Goal: Information Seeking & Learning: Learn about a topic

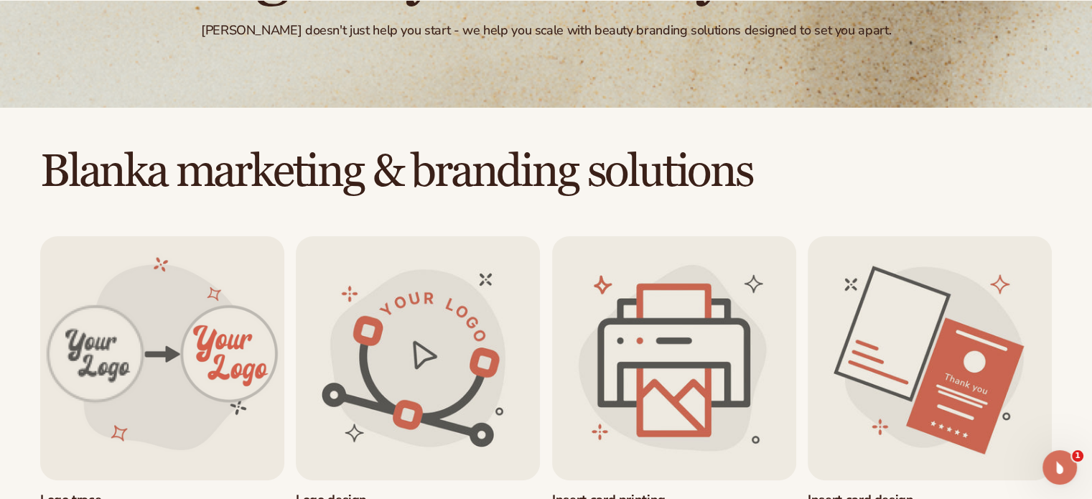
scroll to position [359, 0]
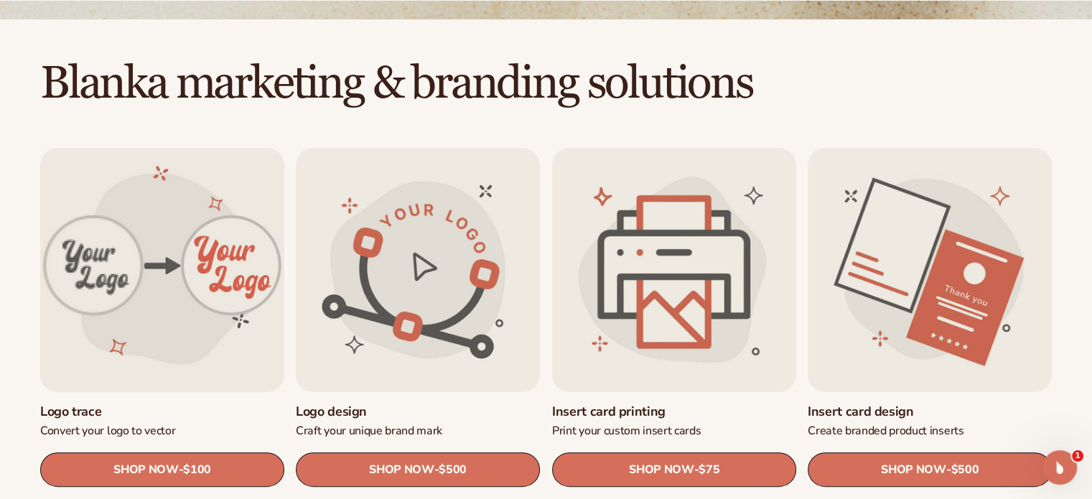
click at [139, 403] on link "Logo trace" at bounding box center [162, 411] width 244 height 17
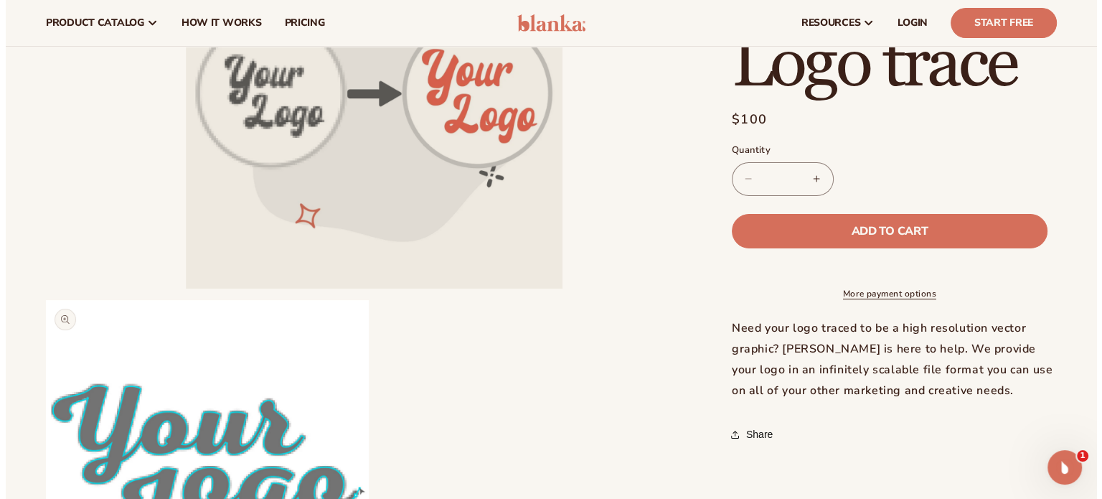
scroll to position [287, 0]
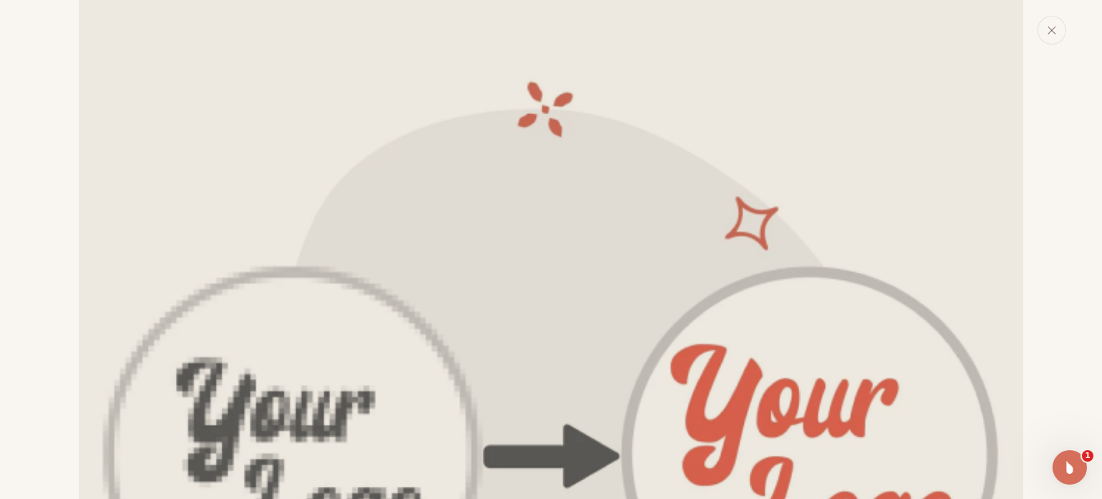
scroll to position [0, 0]
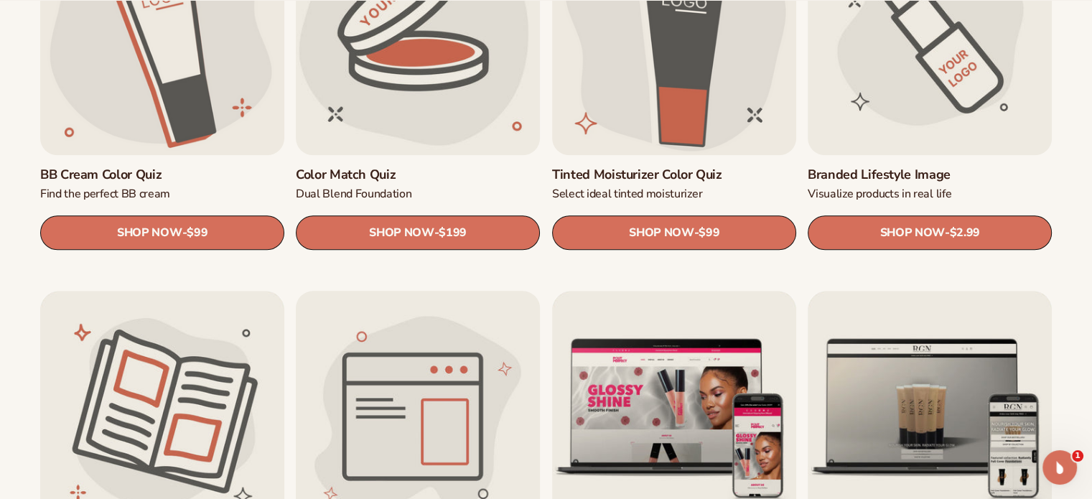
scroll to position [1579, 0]
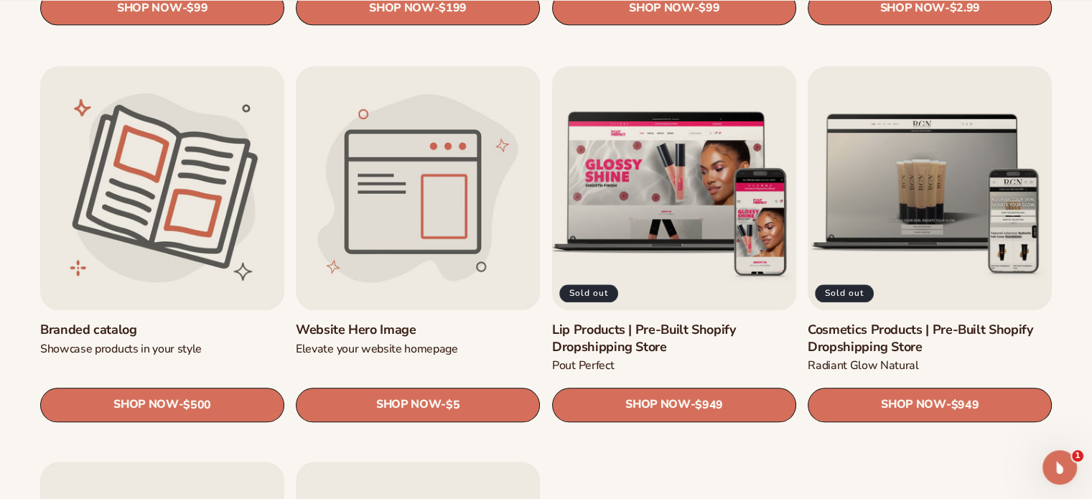
click at [643, 322] on link "Lip Products | Pre-Built Shopify Dropshipping Store" at bounding box center [674, 339] width 244 height 34
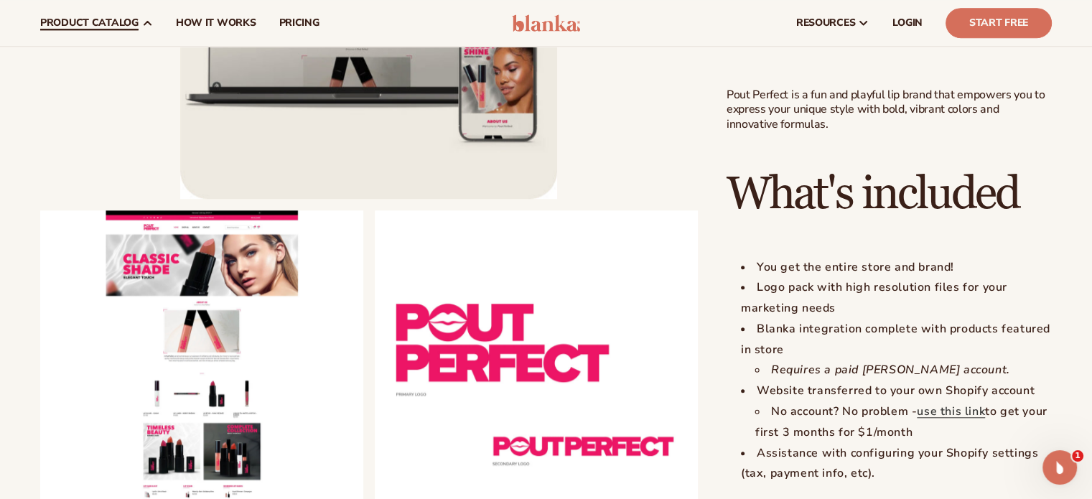
scroll to position [1080, 0]
